Goal: Information Seeking & Learning: Check status

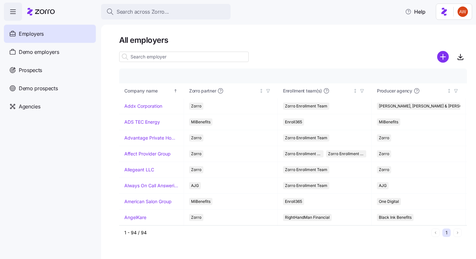
scroll to position [554, 0]
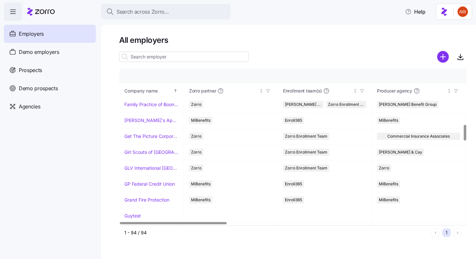
scroll to position [552, 0]
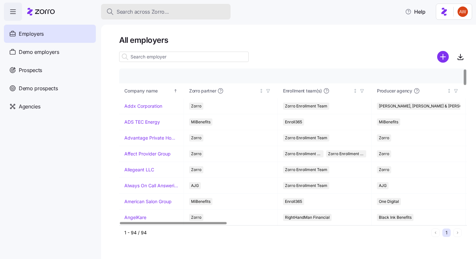
click at [155, 16] on button "Search across Zorro..." at bounding box center [166, 12] width 130 height 16
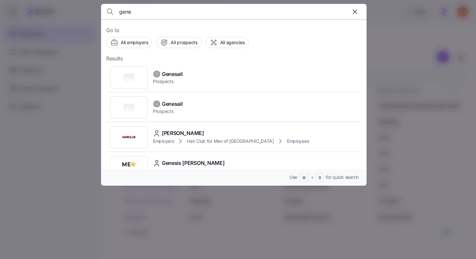
type input "gene"
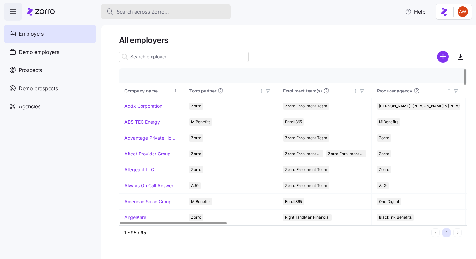
click at [145, 12] on span "Search across Zorro..." at bounding box center [143, 12] width 52 height 8
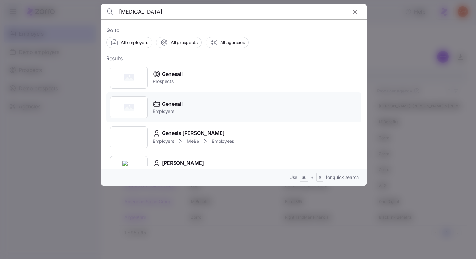
type input "genesa"
click at [183, 107] on div "Genesail Employers" at bounding box center [233, 107] width 255 height 30
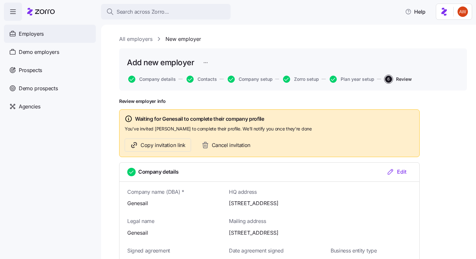
click at [42, 37] on span "Employers" at bounding box center [31, 34] width 25 height 8
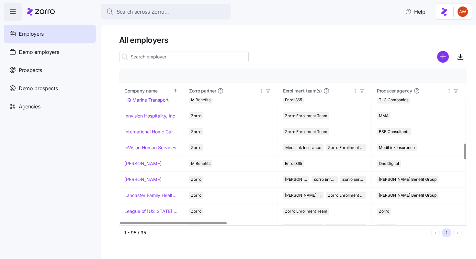
scroll to position [761, 0]
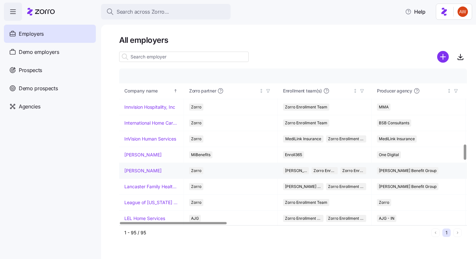
click at [128, 169] on link "[PERSON_NAME]" at bounding box center [142, 170] width 37 height 6
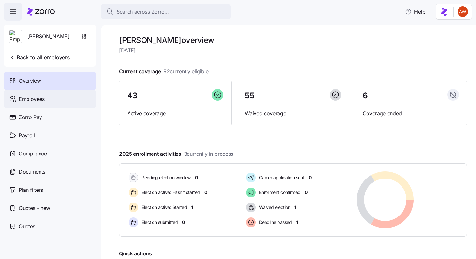
click at [40, 100] on span "Employees" at bounding box center [32, 99] width 26 height 8
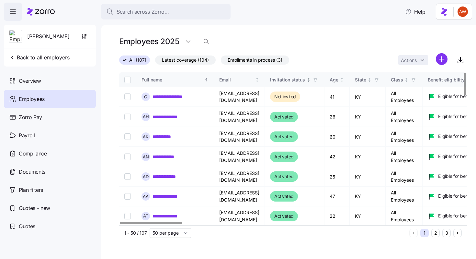
click at [318, 80] on icon "button" at bounding box center [315, 79] width 5 height 5
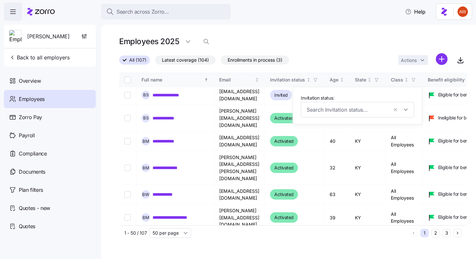
scroll to position [359, 0]
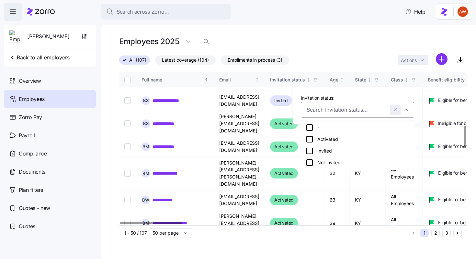
click at [395, 110] on icon "button" at bounding box center [395, 109] width 5 height 6
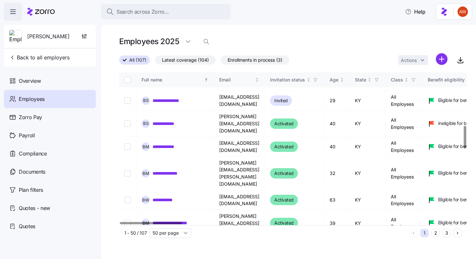
click at [356, 41] on div "Employees 2025" at bounding box center [293, 41] width 348 height 13
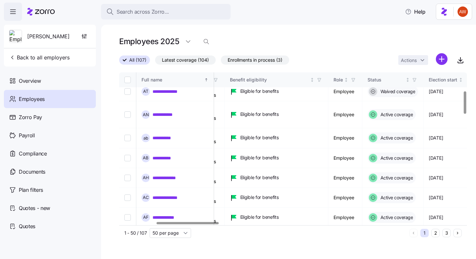
scroll to position [124, 197]
click at [322, 78] on icon "button" at bounding box center [320, 79] width 5 height 5
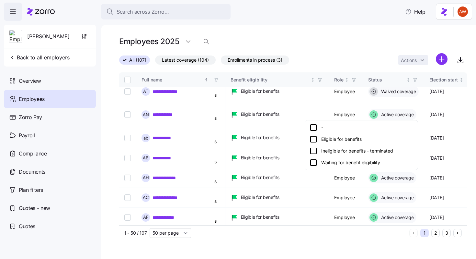
click at [342, 139] on div "Eligible for benefits" at bounding box center [362, 139] width 104 height 8
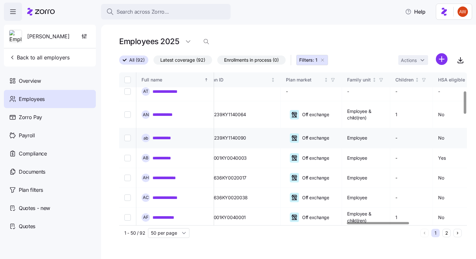
scroll to position [124, 1283]
click at [307, 62] on span "Filters: 1" at bounding box center [308, 60] width 18 height 6
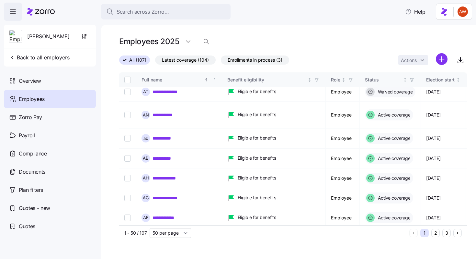
scroll to position [124, 197]
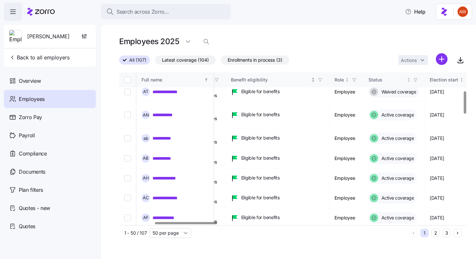
click at [323, 80] on icon "button" at bounding box center [320, 79] width 5 height 5
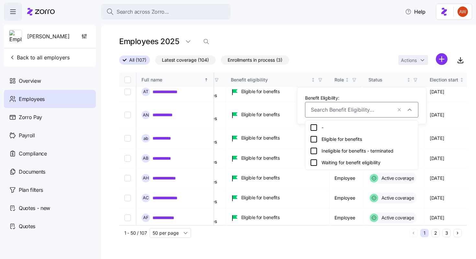
click at [327, 164] on div "Waiting for benefit eligibility" at bounding box center [362, 162] width 104 height 8
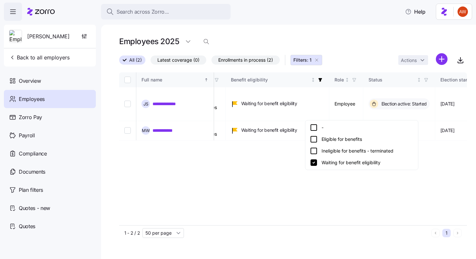
scroll to position [0, 197]
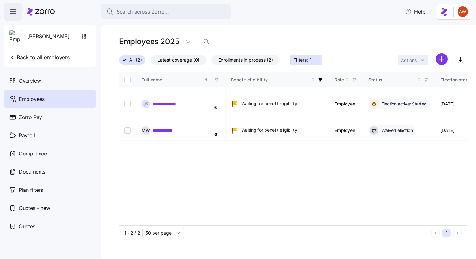
click at [269, 59] on span "Enrollments in process (2)" at bounding box center [245, 60] width 55 height 8
click at [212, 62] on input "Enrollments in process (2)" at bounding box center [212, 62] width 0 height 0
click at [324, 82] on span "button" at bounding box center [320, 79] width 7 height 7
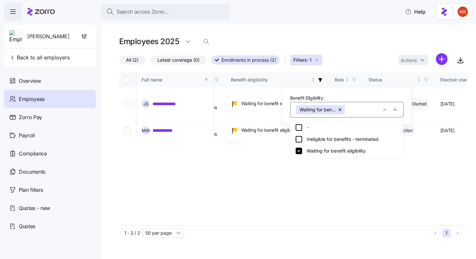
click at [300, 128] on icon at bounding box center [299, 127] width 8 height 8
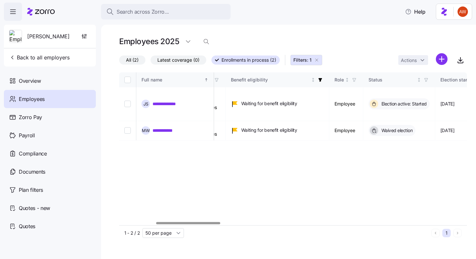
click at [317, 60] on icon "button" at bounding box center [317, 60] width 3 height 3
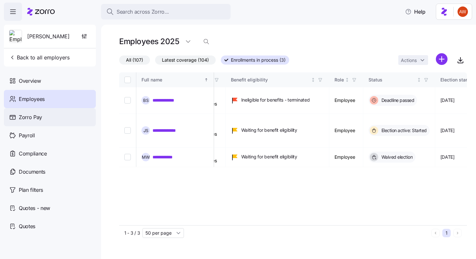
click at [36, 110] on div "Zorro Pay" at bounding box center [50, 117] width 92 height 18
click at [37, 119] on span "Zorro Pay" at bounding box center [30, 117] width 23 height 8
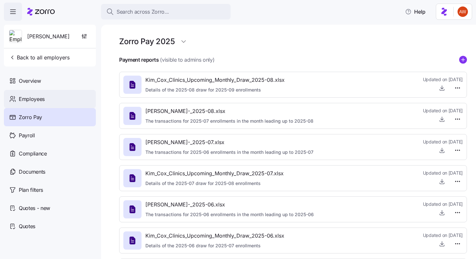
click at [36, 102] on span "Employees" at bounding box center [32, 99] width 26 height 8
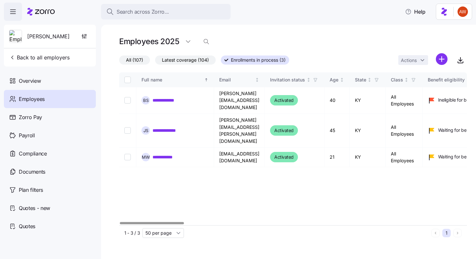
click at [197, 64] on span "Latest coverage (104)" at bounding box center [185, 60] width 47 height 8
click at [155, 62] on input "Latest coverage (104)" at bounding box center [155, 62] width 0 height 0
click at [196, 61] on span "Latest coverage (104)" at bounding box center [185, 60] width 47 height 8
click at [155, 62] on input "Latest coverage (104)" at bounding box center [155, 62] width 0 height 0
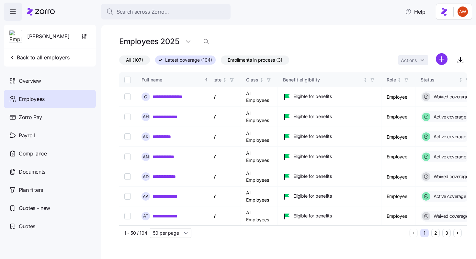
scroll to position [0, 221]
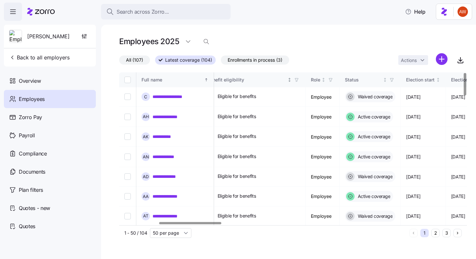
click at [299, 79] on icon "button" at bounding box center [297, 79] width 5 height 5
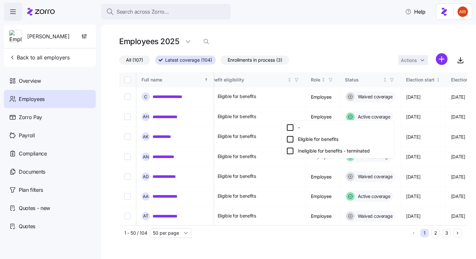
click at [331, 138] on div "Eligible for benefits" at bounding box center [338, 139] width 104 height 8
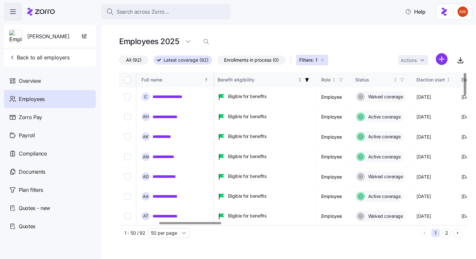
click at [309, 80] on icon "button" at bounding box center [307, 79] width 5 height 5
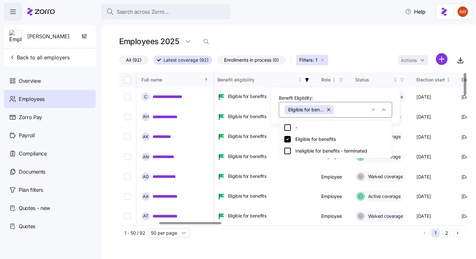
click at [137, 59] on span "All (92)" at bounding box center [134, 60] width 16 height 8
click at [119, 62] on input "All (92)" at bounding box center [119, 62] width 0 height 0
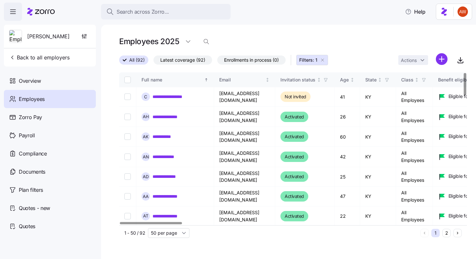
click at [303, 64] on button "Filters: 1" at bounding box center [312, 60] width 32 height 10
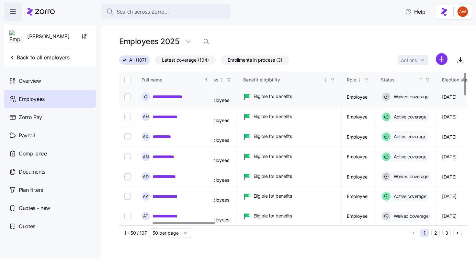
scroll to position [0, 184]
click at [336, 79] on icon "button" at bounding box center [333, 79] width 5 height 5
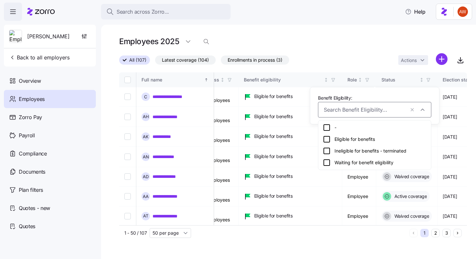
click at [344, 139] on div "Eligible for benefits" at bounding box center [375, 139] width 104 height 8
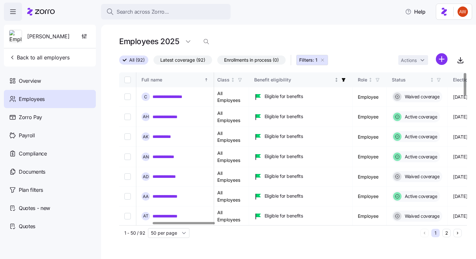
click at [346, 81] on icon "button" at bounding box center [343, 79] width 5 height 5
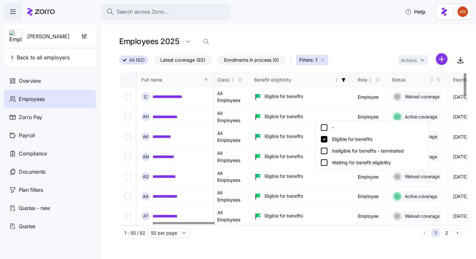
click at [348, 163] on div "Waiting for benefit eligibility" at bounding box center [372, 162] width 104 height 8
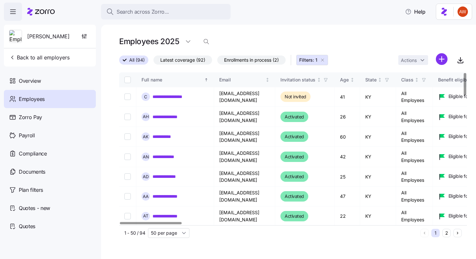
click at [458, 234] on icon "Next page" at bounding box center [458, 232] width 5 height 5
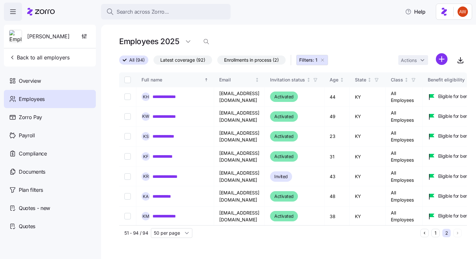
click at [426, 233] on icon "Previous page" at bounding box center [424, 232] width 5 height 5
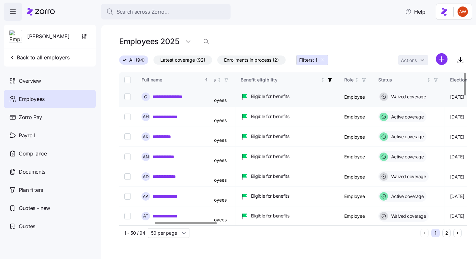
scroll to position [0, 225]
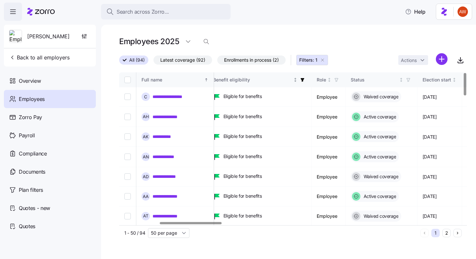
click at [304, 80] on icon "button" at bounding box center [303, 80] width 4 height 4
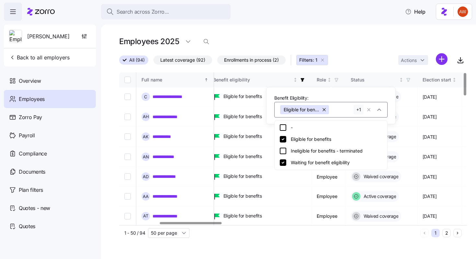
click at [351, 52] on div "Employees 2025" at bounding box center [293, 44] width 348 height 18
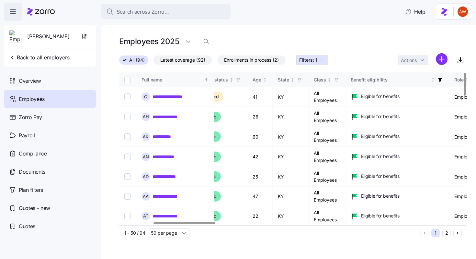
scroll to position [0, 0]
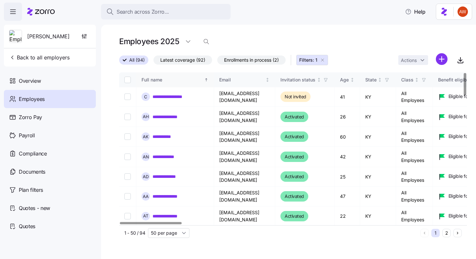
click at [209, 80] on th "Full name" at bounding box center [175, 79] width 78 height 15
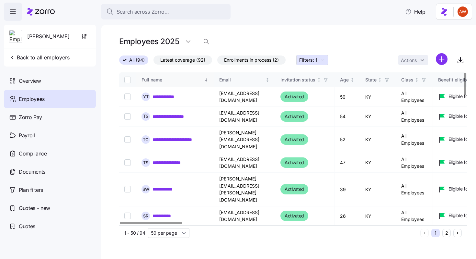
click at [204, 79] on icon "Sorted descending" at bounding box center [206, 79] width 5 height 5
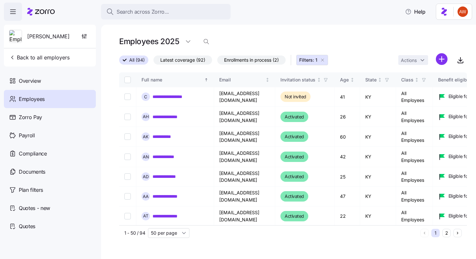
click at [446, 233] on button "2" at bounding box center [447, 232] width 8 height 8
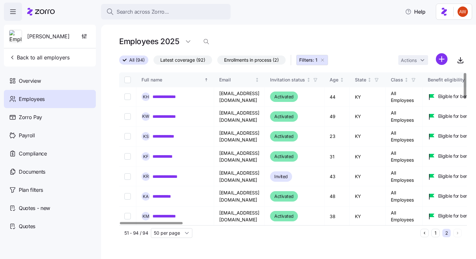
click at [436, 232] on button "1" at bounding box center [436, 232] width 8 height 8
